Goal: Book appointment/travel/reservation

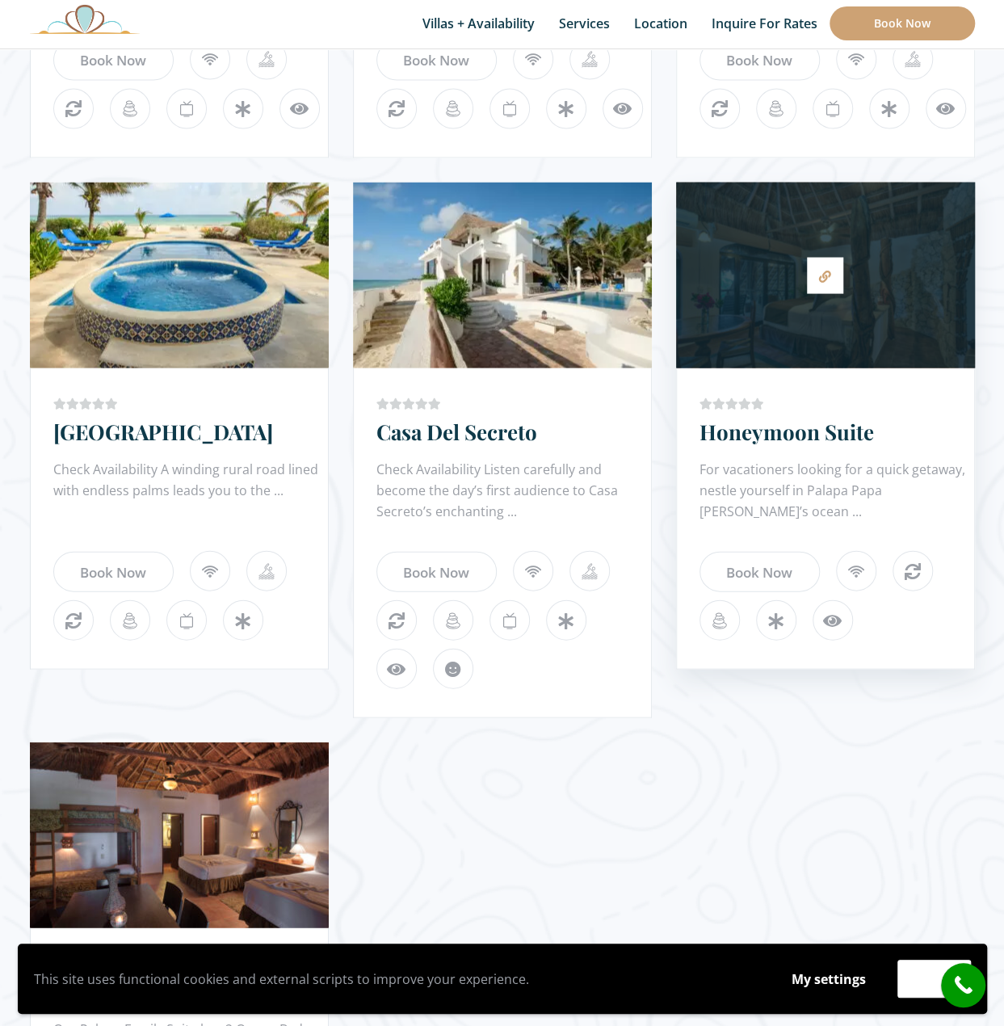
scroll to position [1373, 0]
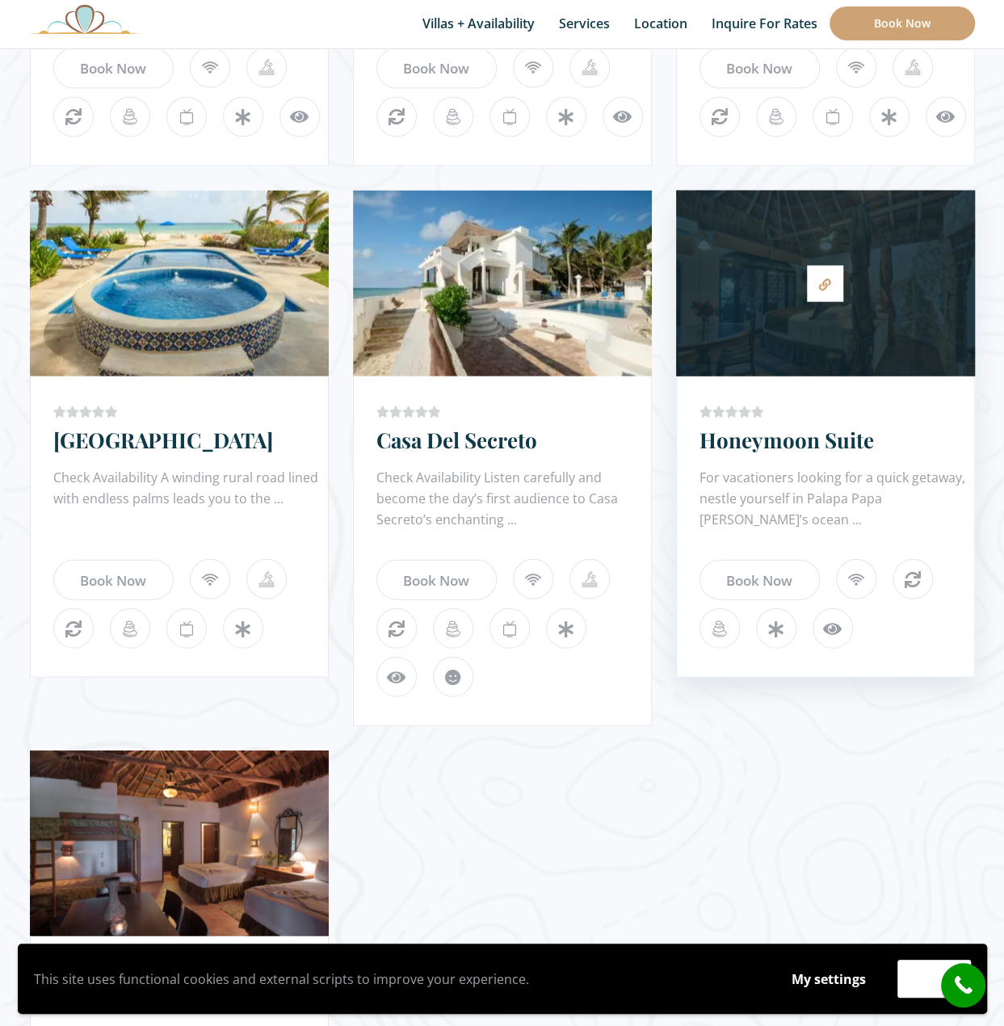
click at [790, 325] on div at bounding box center [825, 283] width 299 height 170
click at [827, 278] on icon at bounding box center [825, 284] width 12 height 12
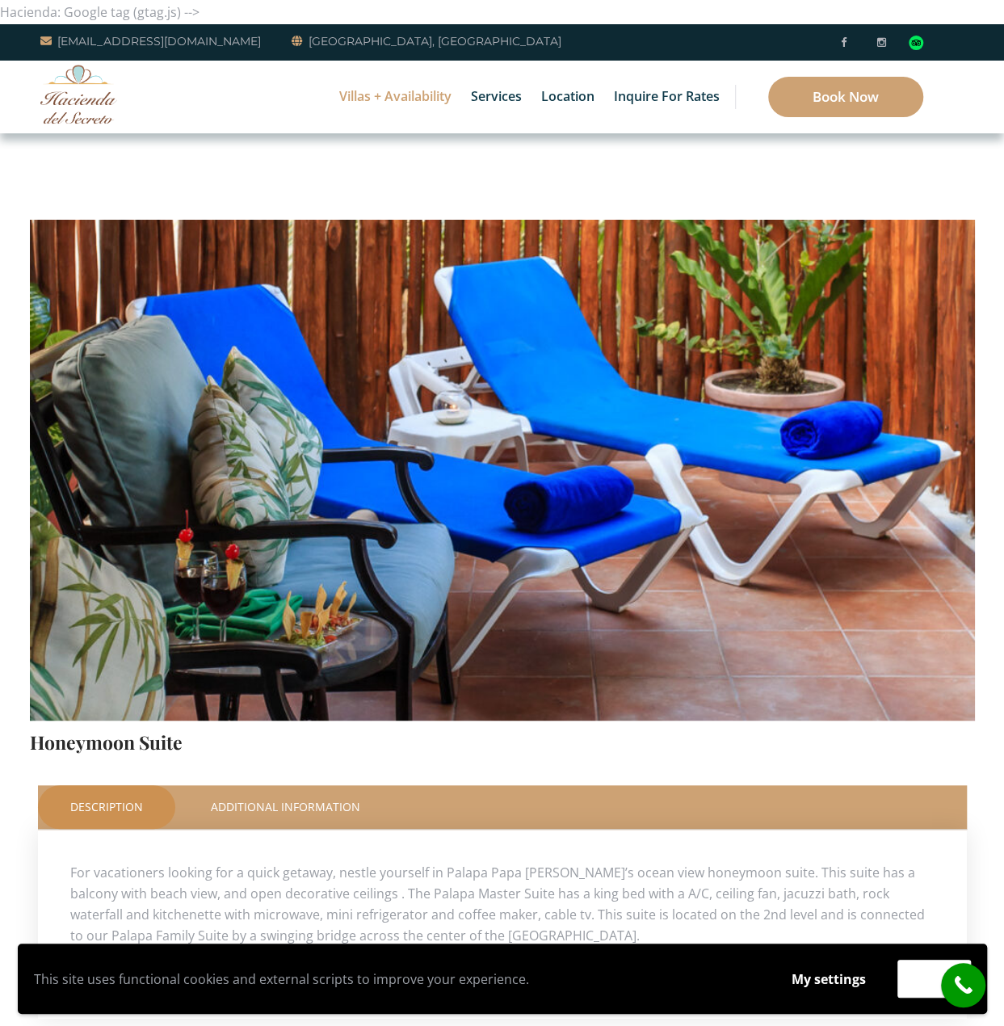
click at [767, 488] on img at bounding box center [502, 409] width 945 height 630
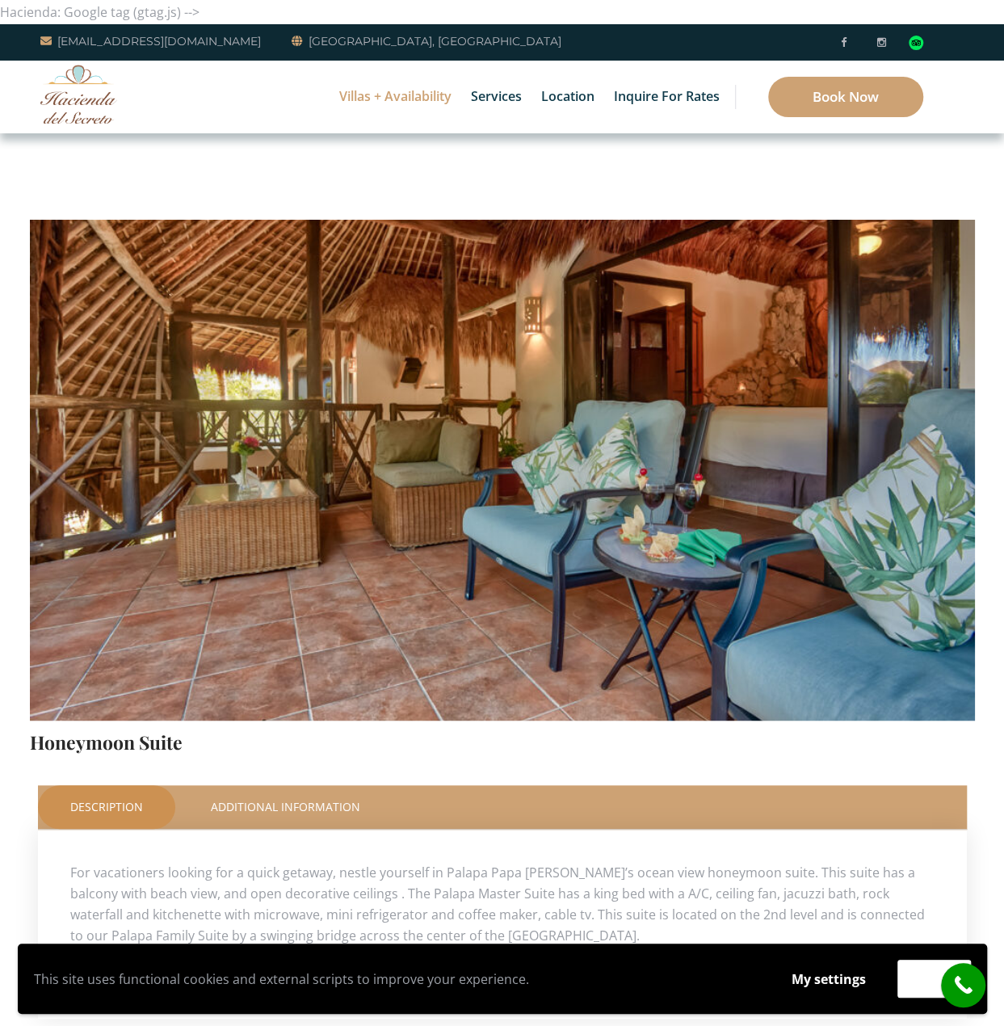
scroll to position [81, 0]
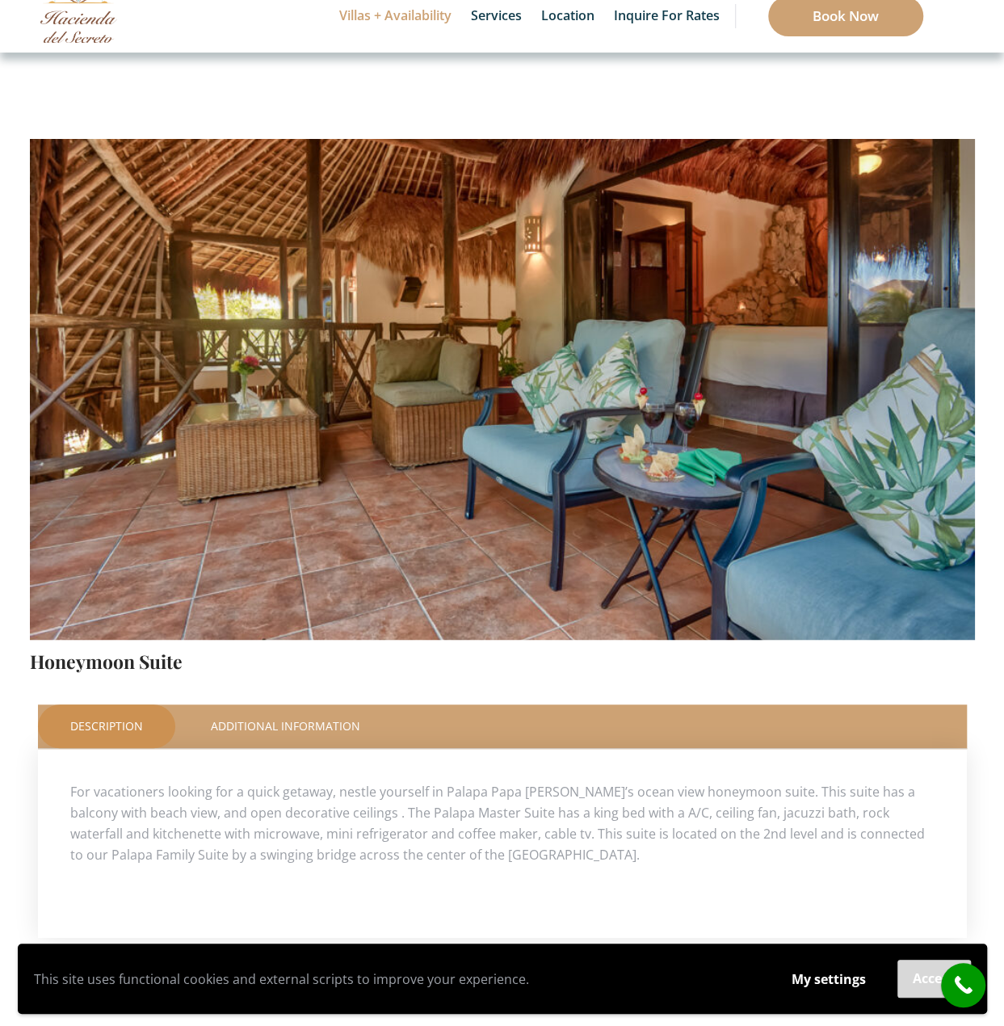
click at [924, 980] on button "Accept" at bounding box center [933, 979] width 73 height 38
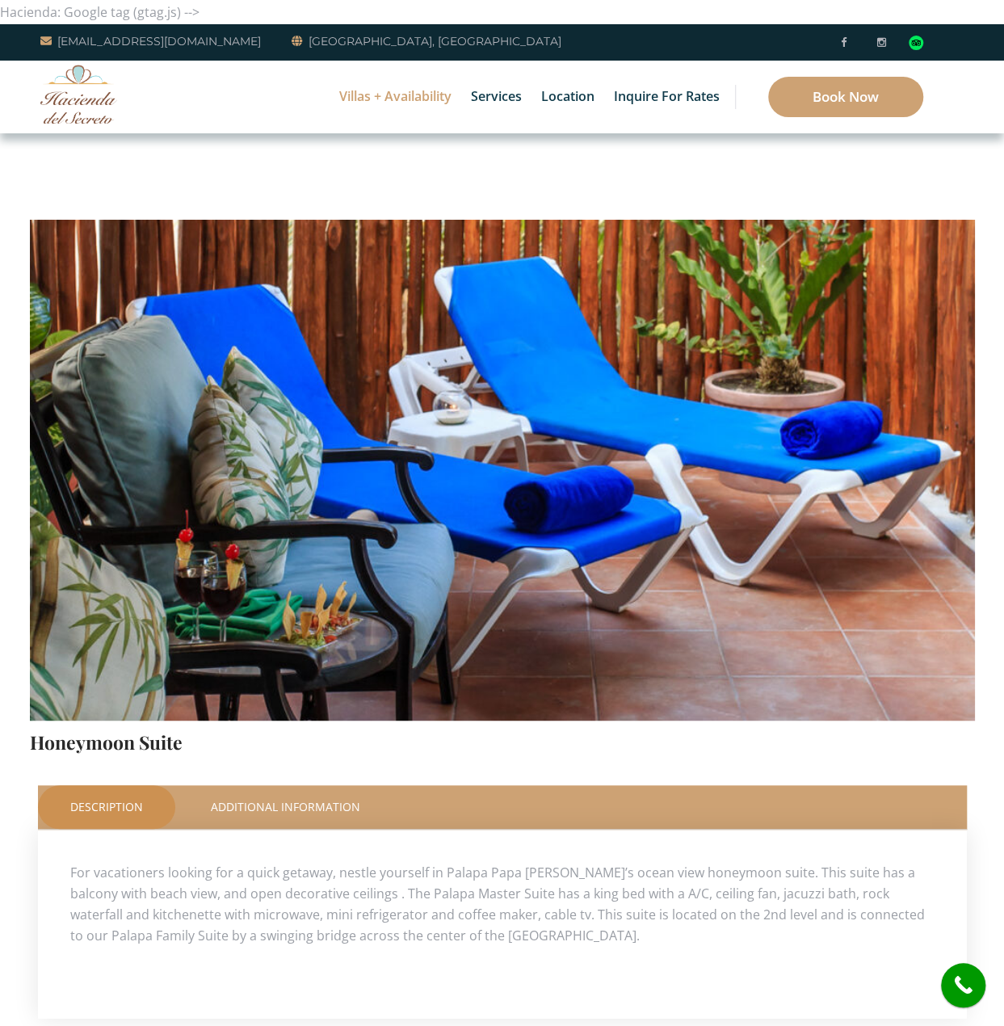
click at [816, 511] on img at bounding box center [502, 409] width 945 height 630
click at [296, 804] on link "Additional Information" at bounding box center [285, 807] width 214 height 44
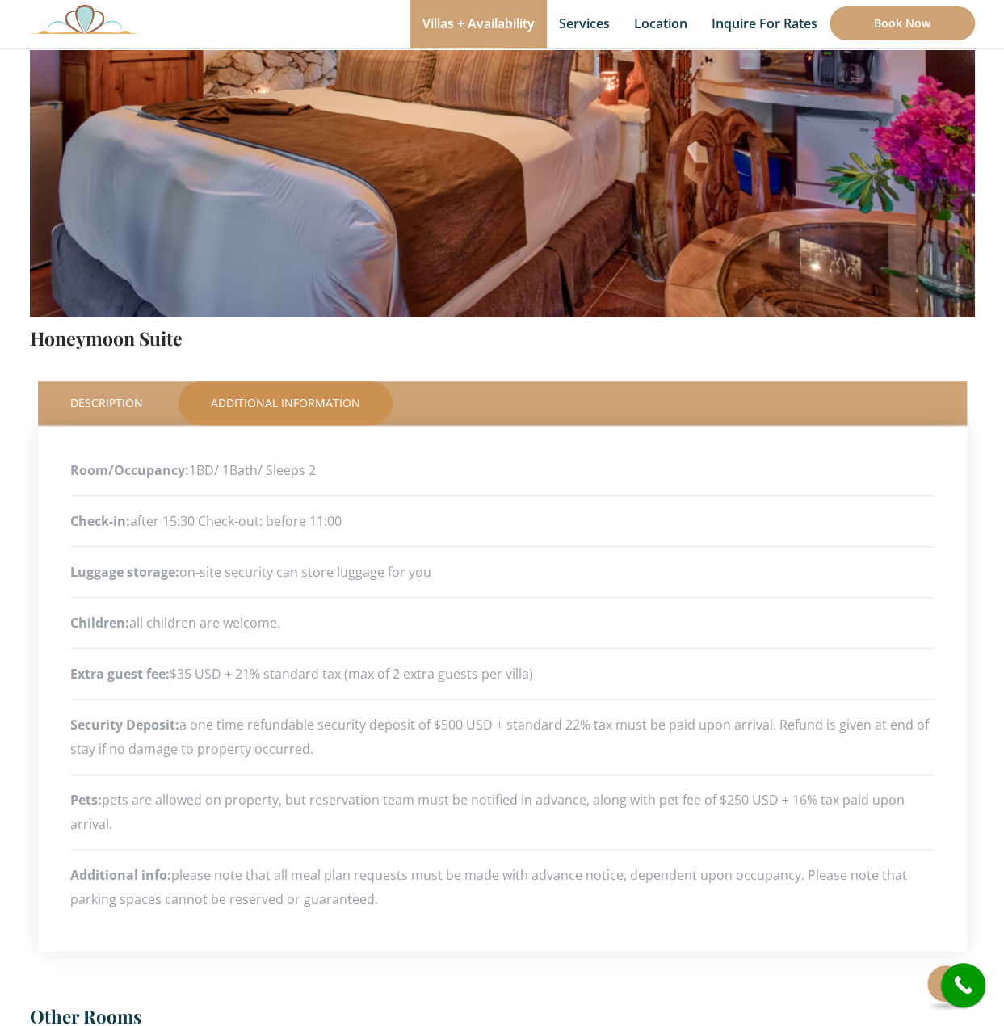
scroll to position [727, 0]
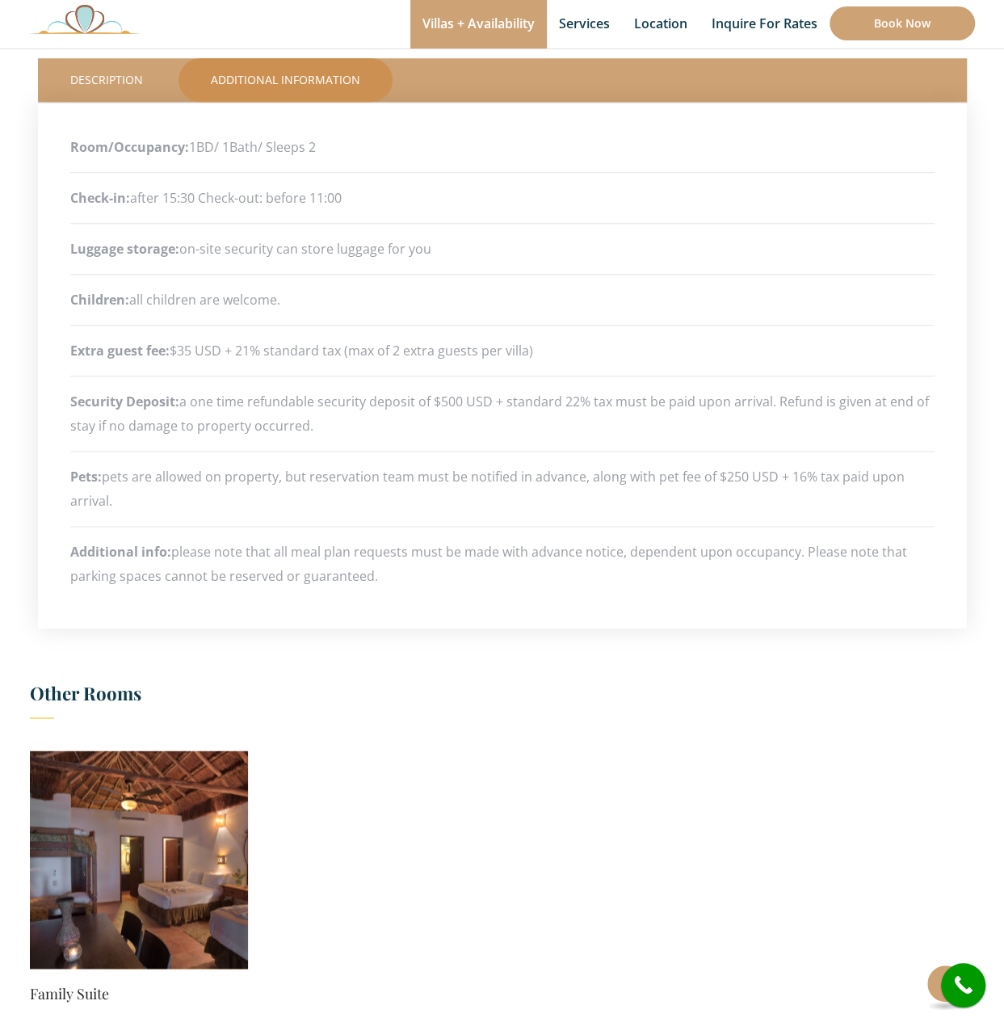
click at [181, 909] on img at bounding box center [139, 859] width 218 height 218
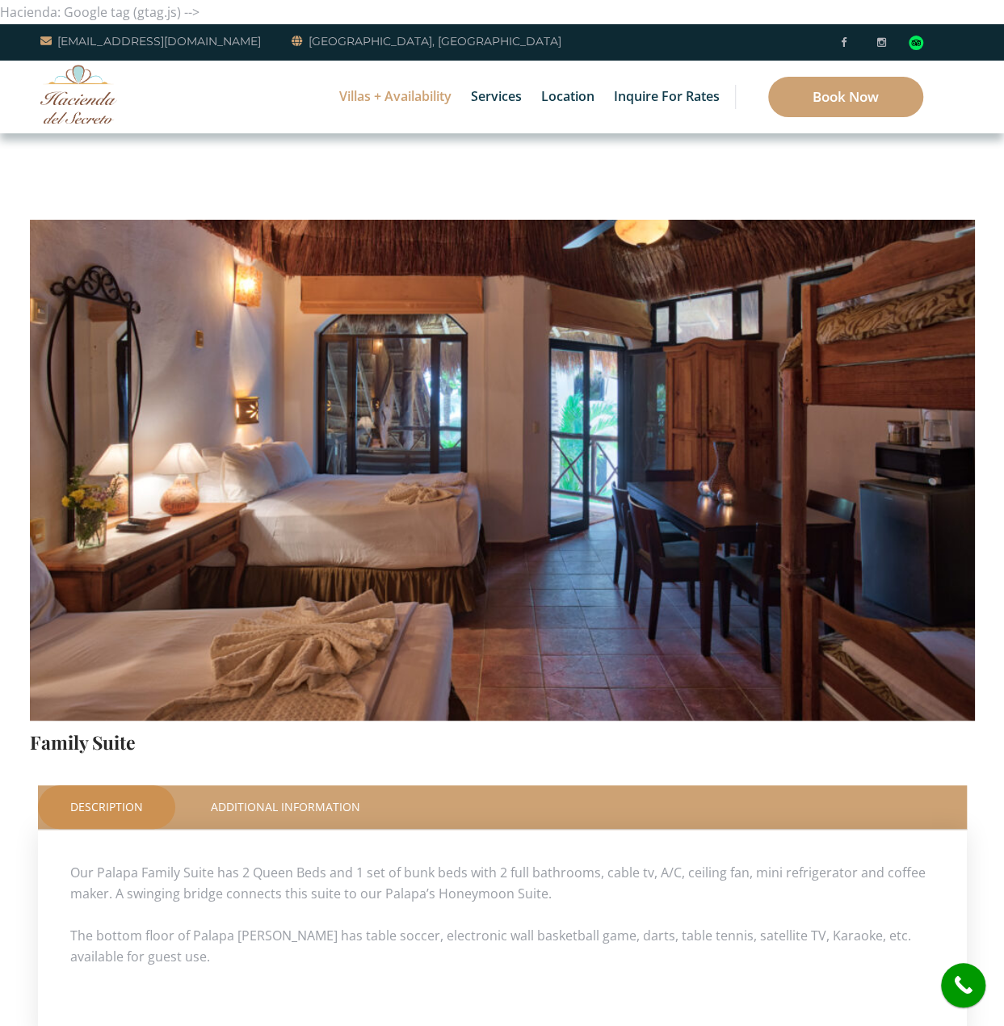
click at [529, 529] on img at bounding box center [502, 409] width 945 height 630
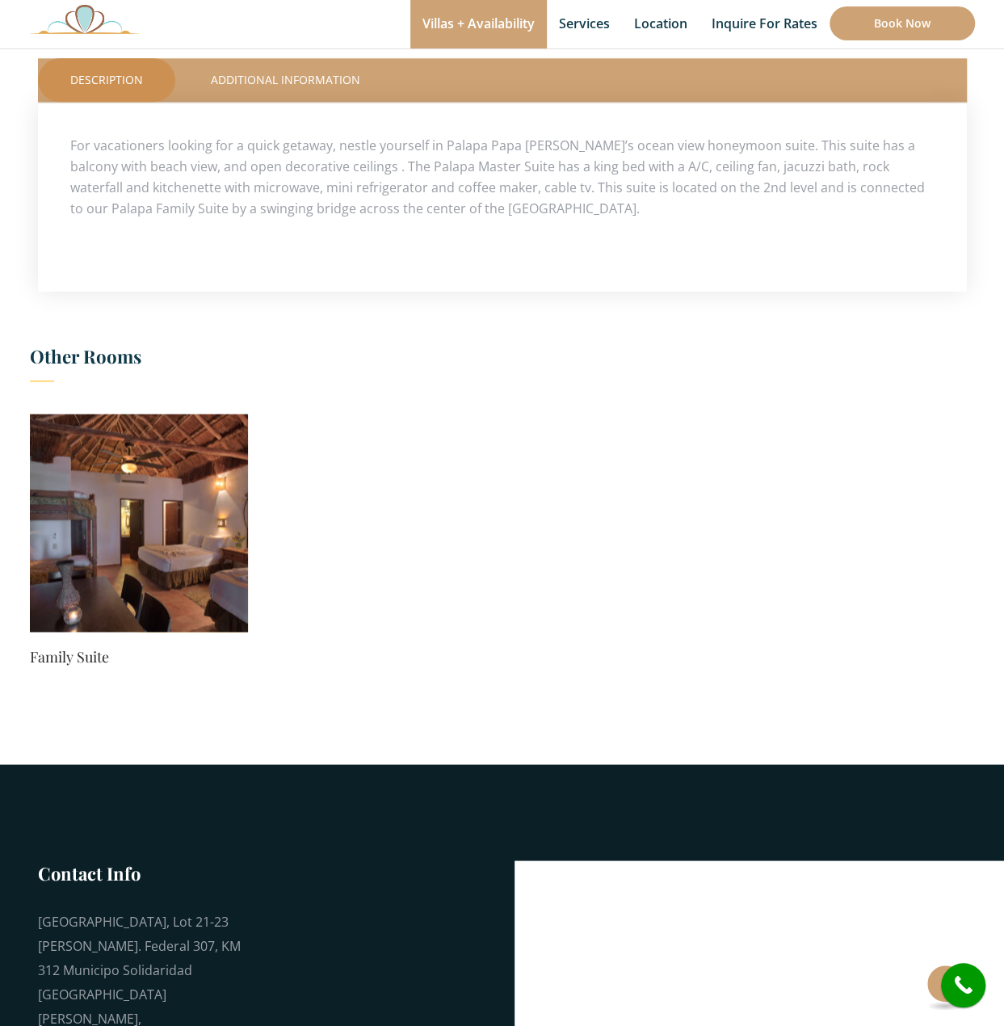
scroll to position [783, 0]
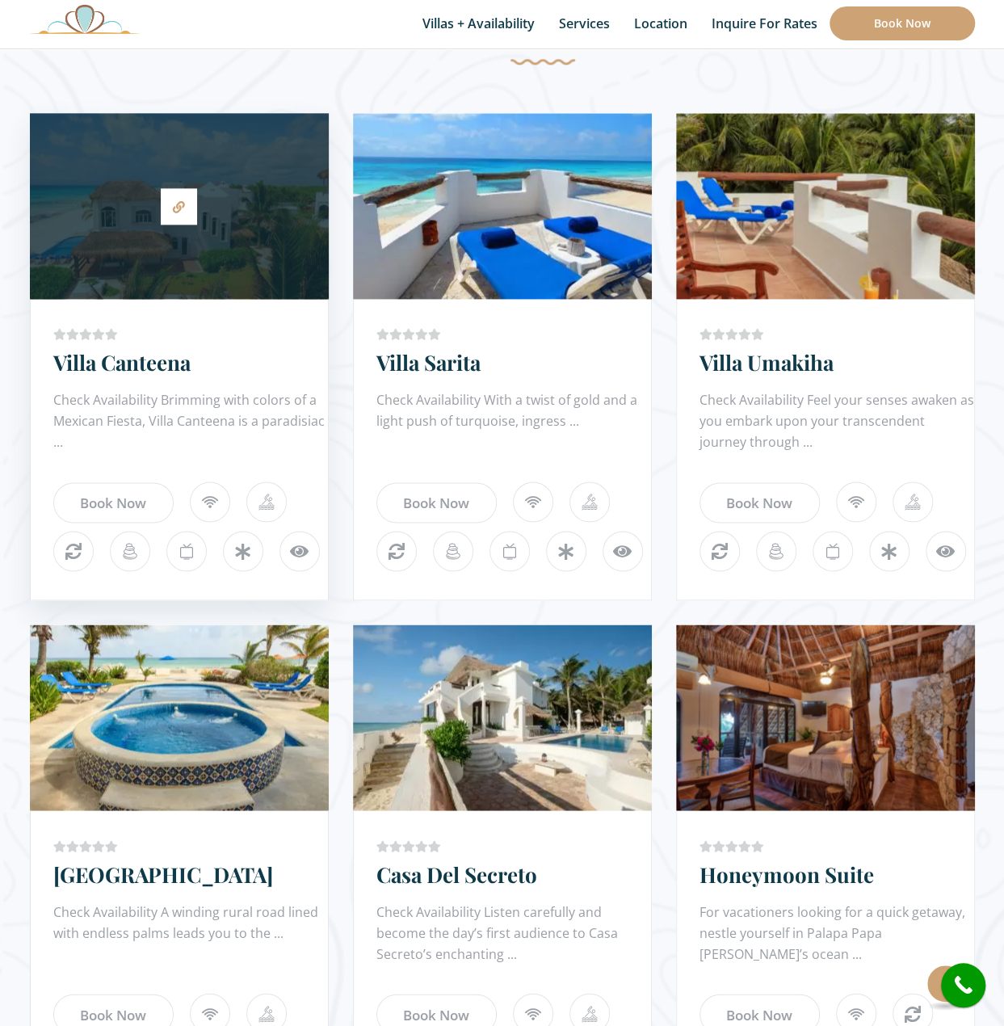
scroll to position [1050, 0]
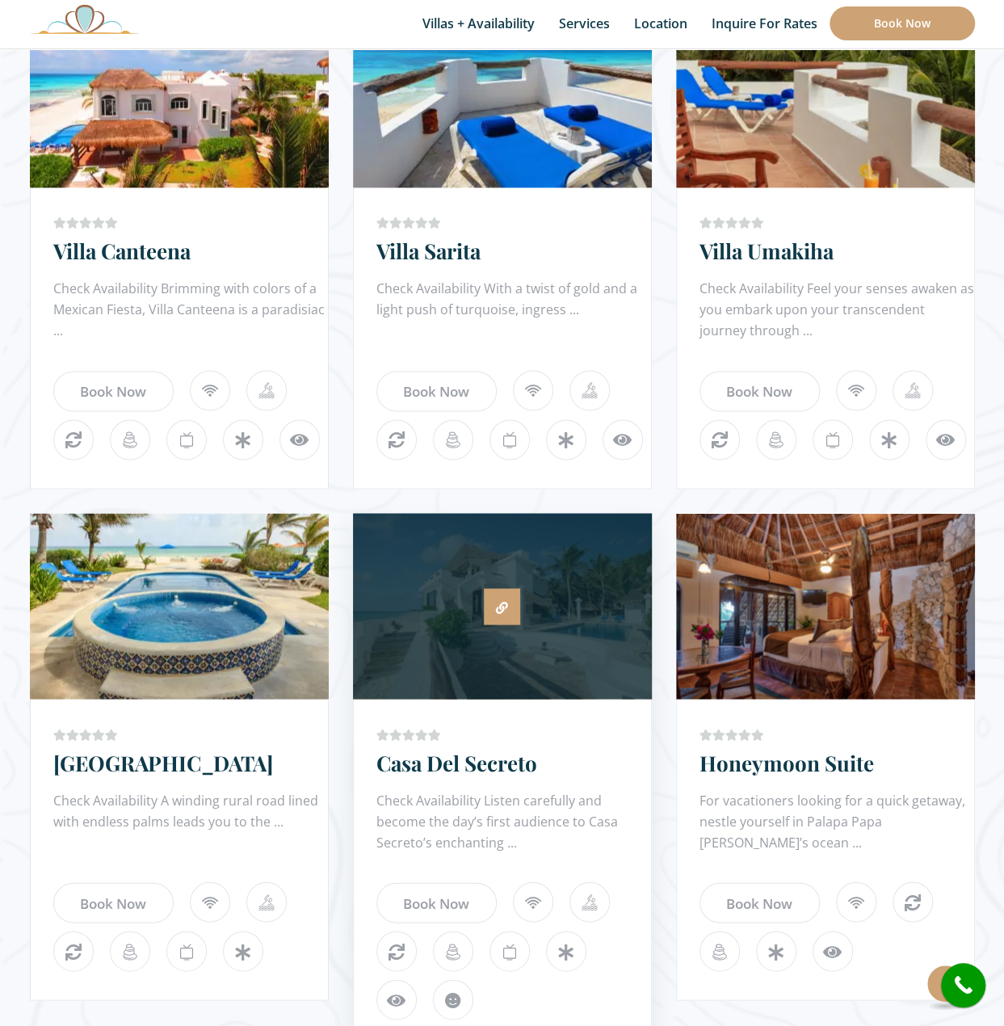
click at [502, 601] on icon at bounding box center [502, 607] width 12 height 12
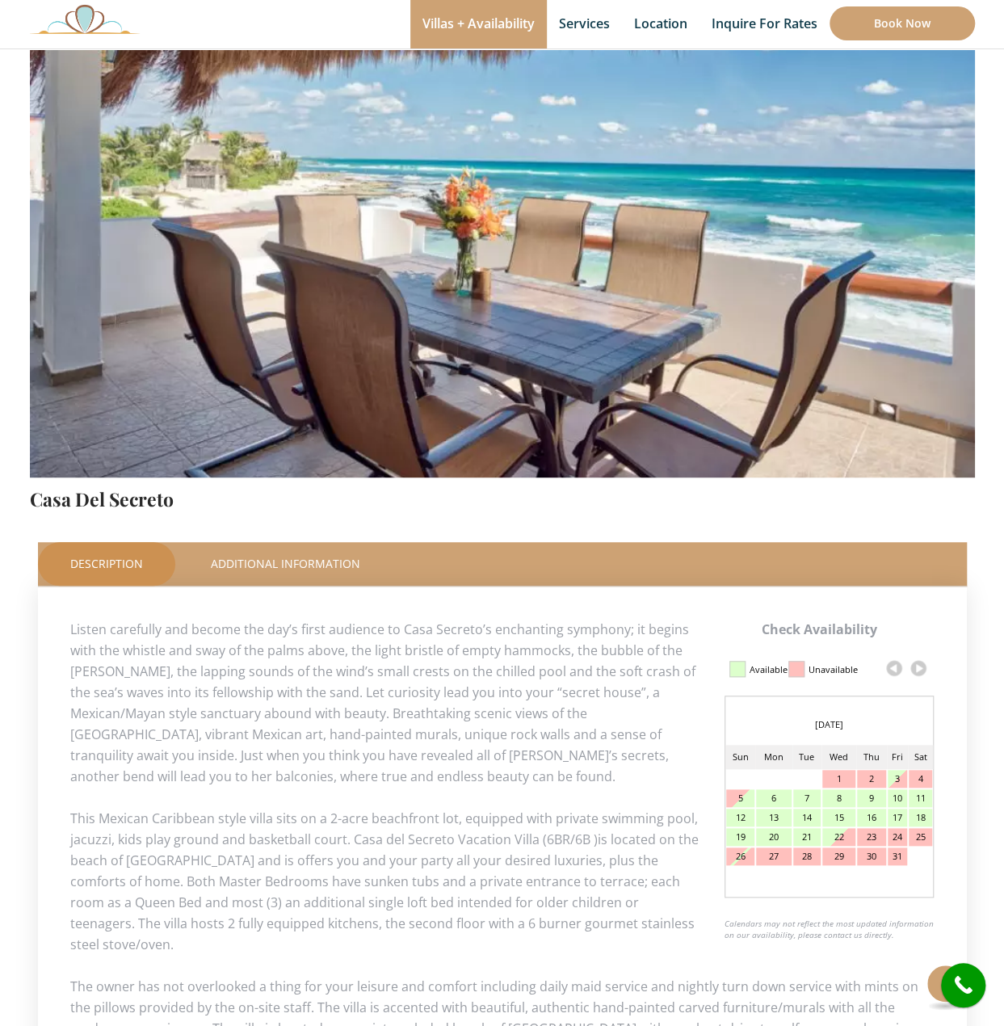
scroll to position [242, 0]
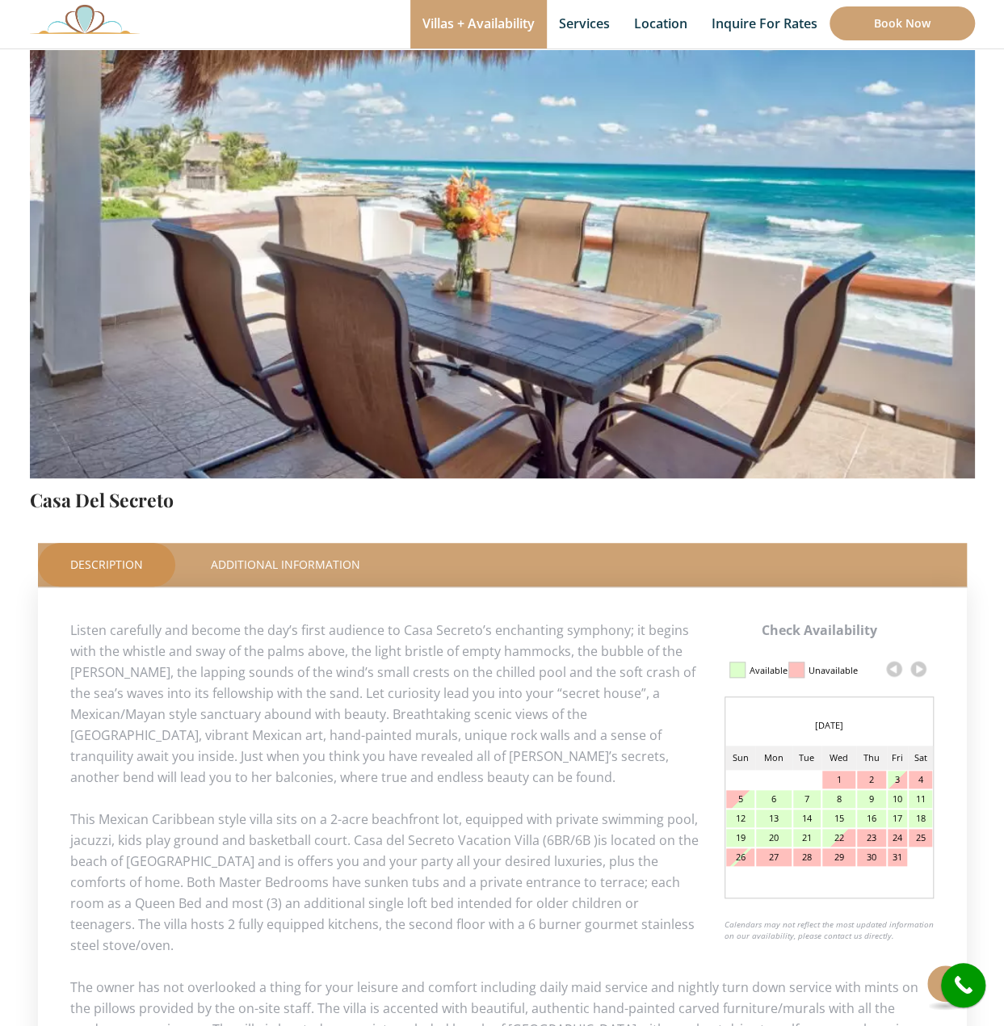
click at [541, 358] on img at bounding box center [502, 167] width 945 height 630
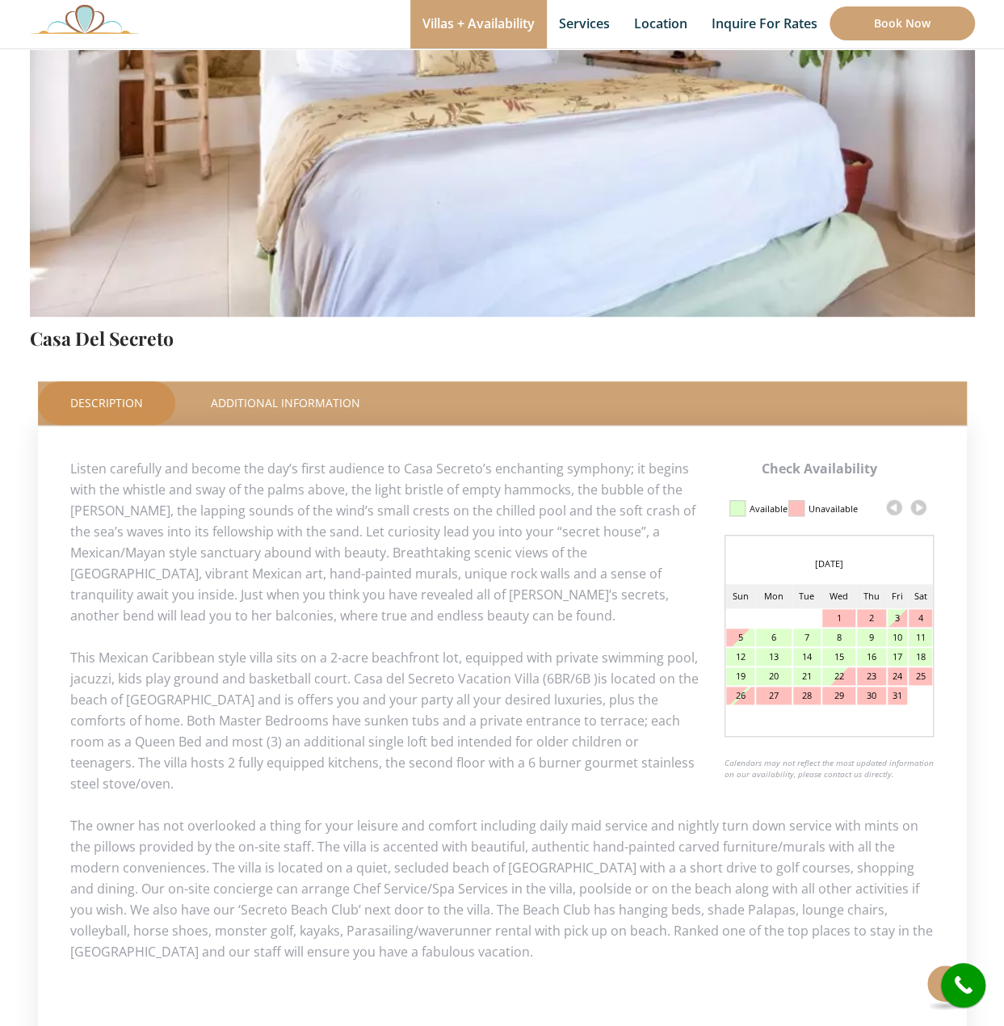
scroll to position [81, 0]
